Goal: Transaction & Acquisition: Download file/media

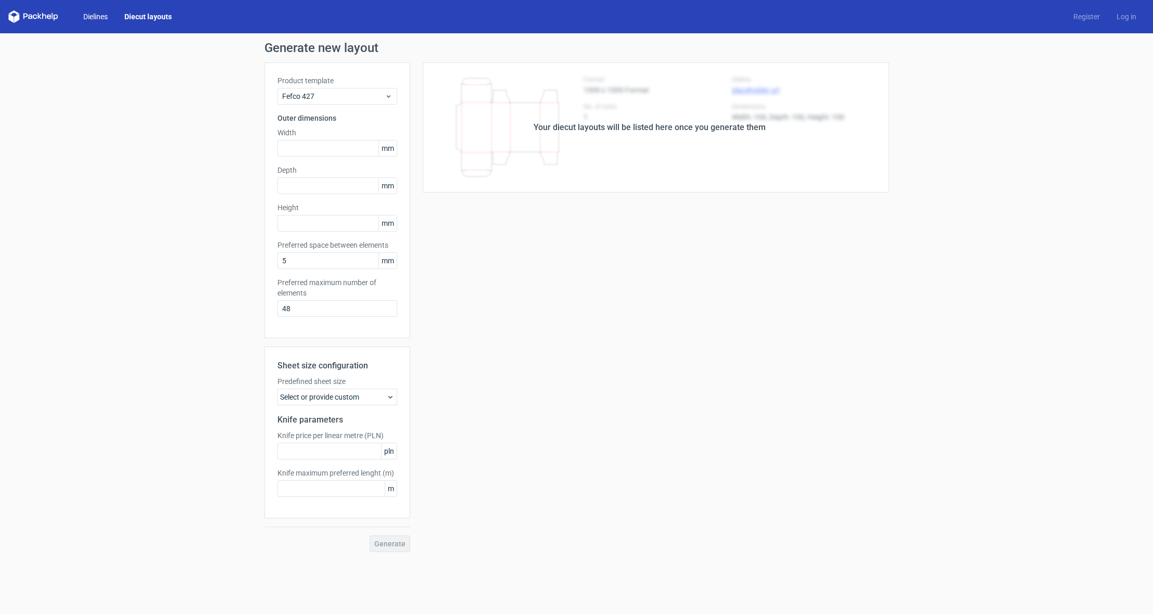
click at [104, 11] on link "Dielines" at bounding box center [95, 16] width 41 height 10
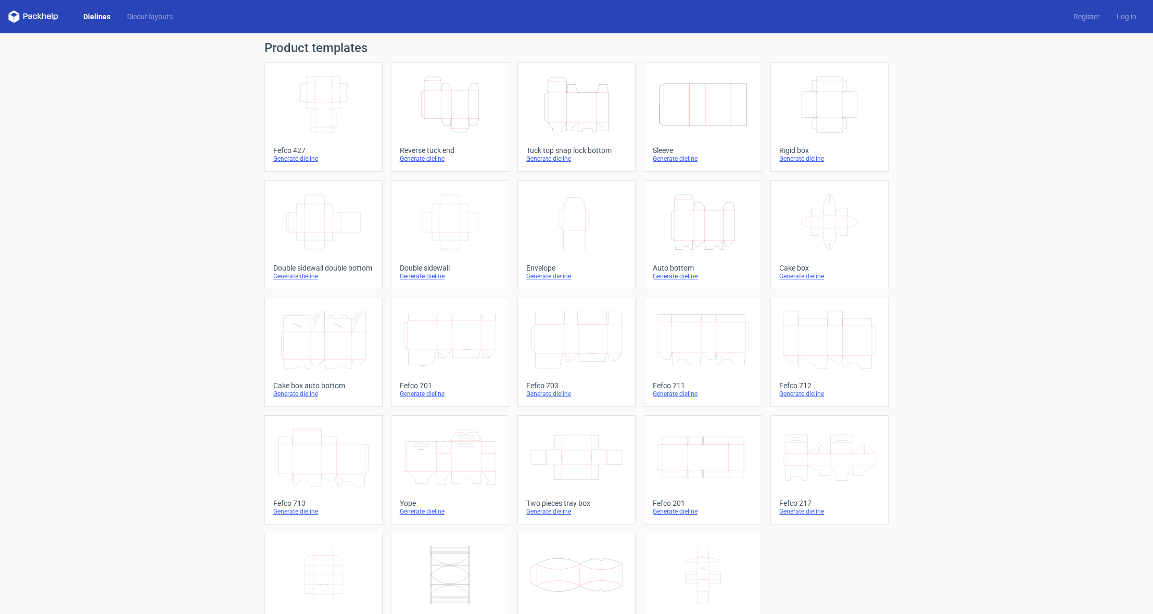
click at [318, 103] on icon "Width Depth Height" at bounding box center [323, 104] width 92 height 58
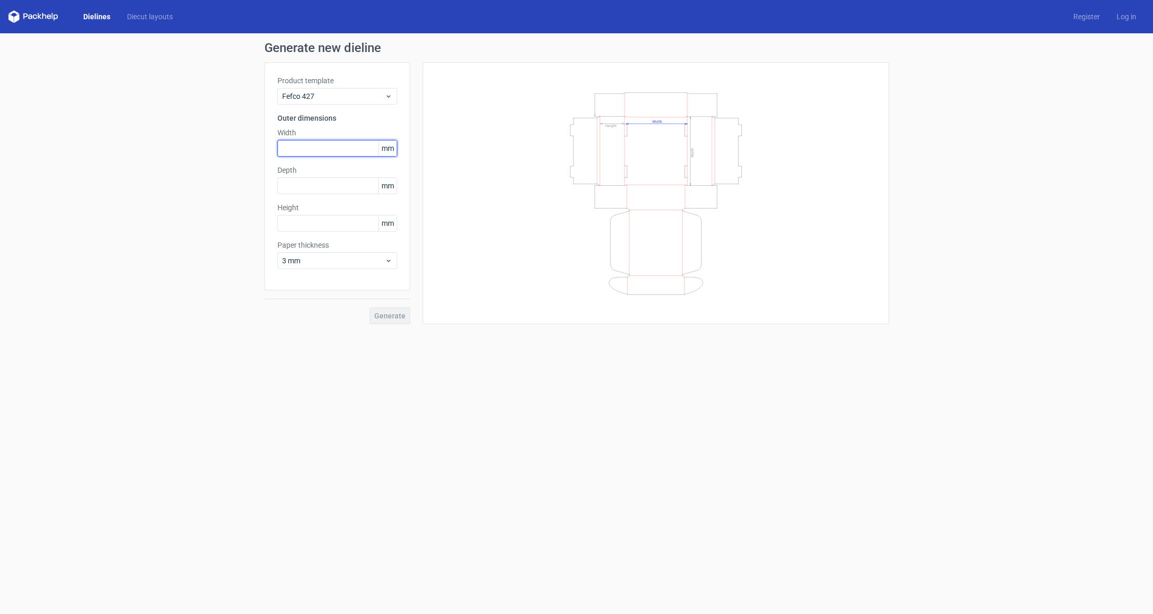
click at [339, 145] on input "text" at bounding box center [337, 148] width 120 height 17
type input "380"
type input "260"
type input "120"
click at [182, 468] on form "Generate new dieline Product template Fefco 427 Outer dimensions Width 380 mm D…" at bounding box center [576, 323] width 1153 height 581
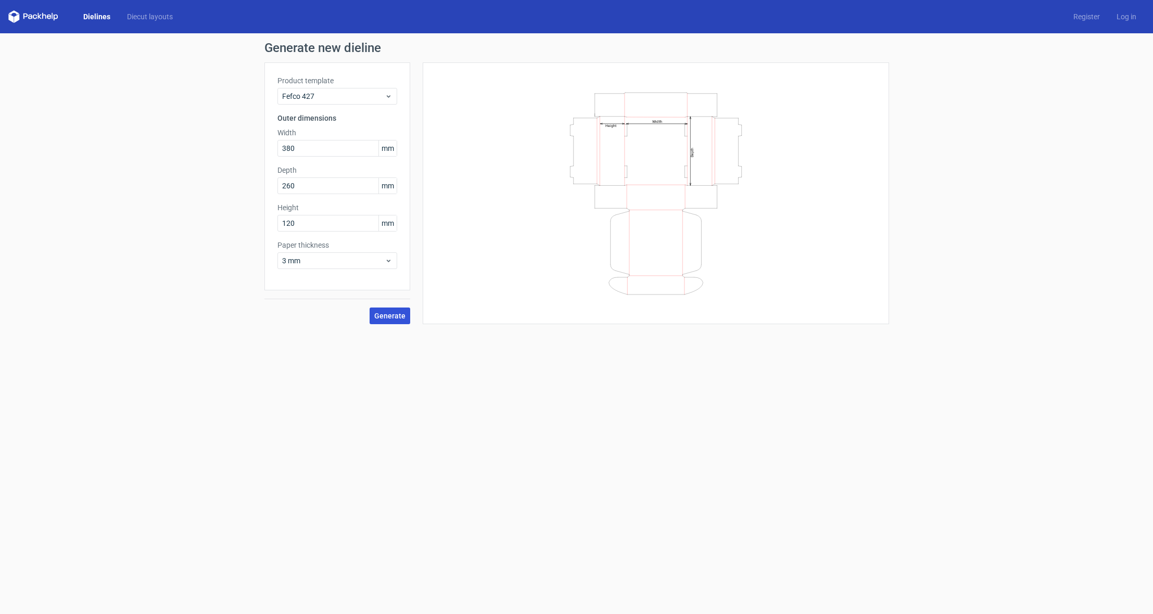
click at [385, 323] on button "Generate" at bounding box center [390, 316] width 41 height 17
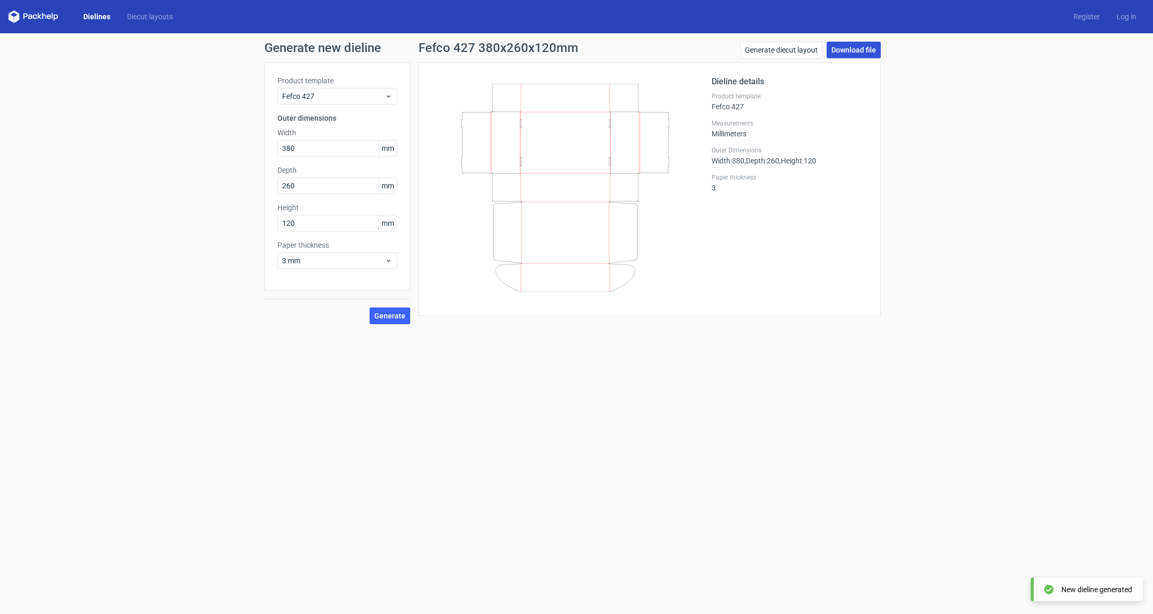
click at [847, 52] on link "Download file" at bounding box center [854, 50] width 54 height 17
